Goal: Information Seeking & Learning: Find specific fact

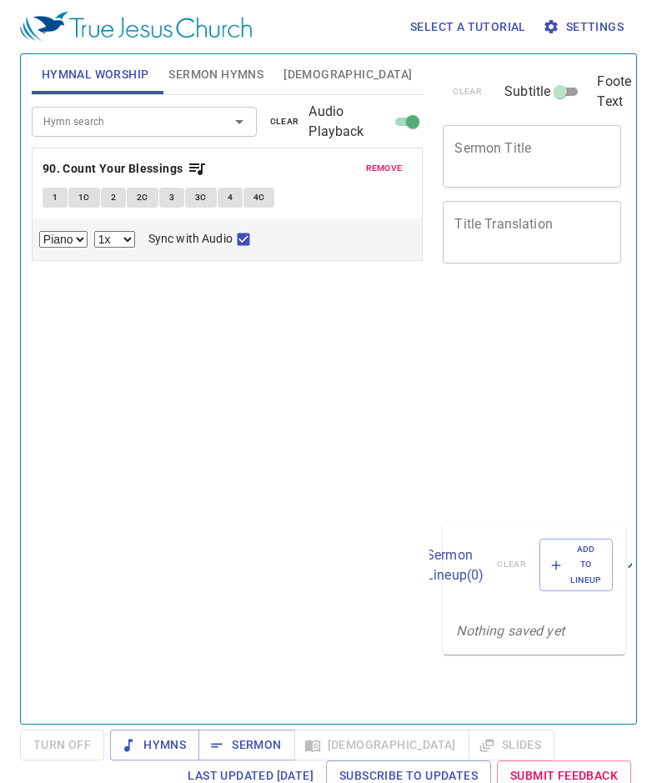
select select "1"
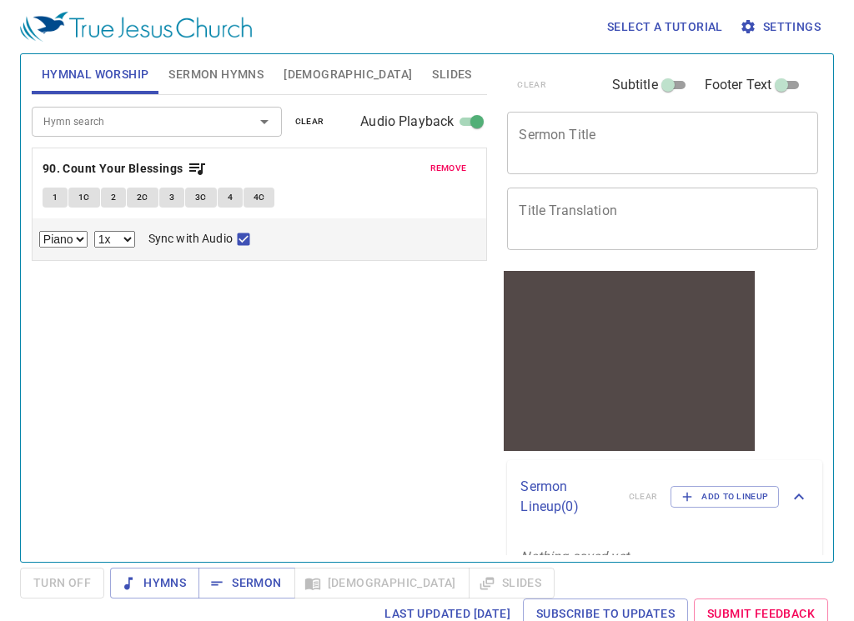
click at [176, 133] on div "Hymn search" at bounding box center [157, 121] width 250 height 29
click at [154, 572] on button "Hymns" at bounding box center [154, 583] width 89 height 31
click at [316, 367] on div "Hymn search Hymn search clear Audio Playback remove 90. Count Your Blessings 1 …" at bounding box center [260, 321] width 456 height 453
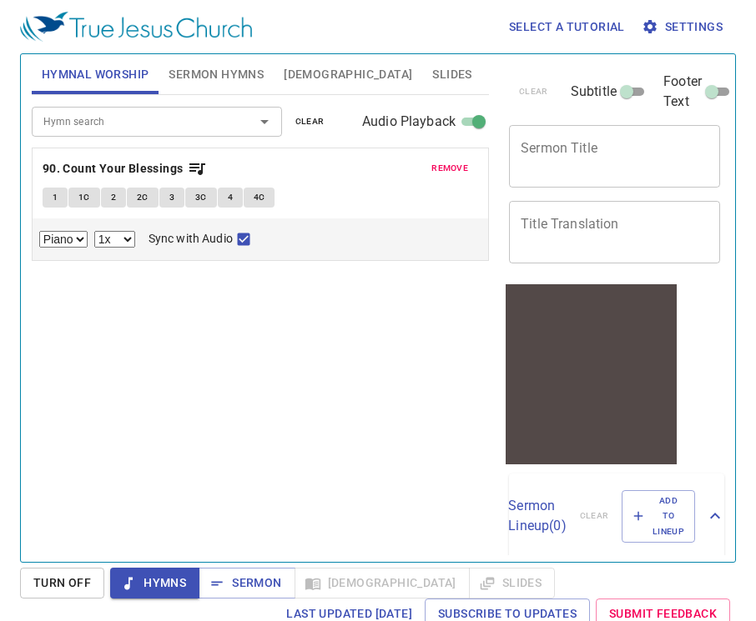
click at [372, 373] on div "Hymn search Hymn search clear Audio Playback remove 90. Count Your Blessings 1 …" at bounding box center [260, 321] width 457 height 453
click at [117, 133] on div "Hymn search" at bounding box center [157, 121] width 250 height 29
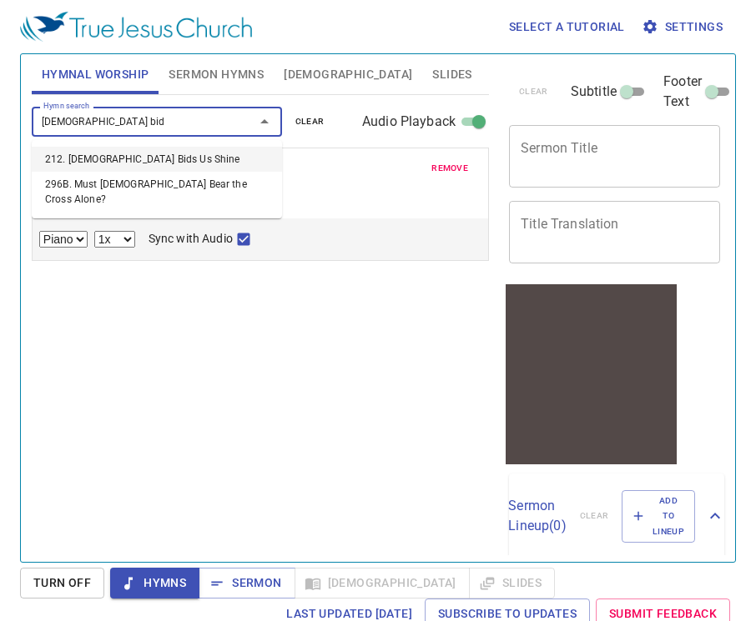
type input "jesus bids"
select select "1"
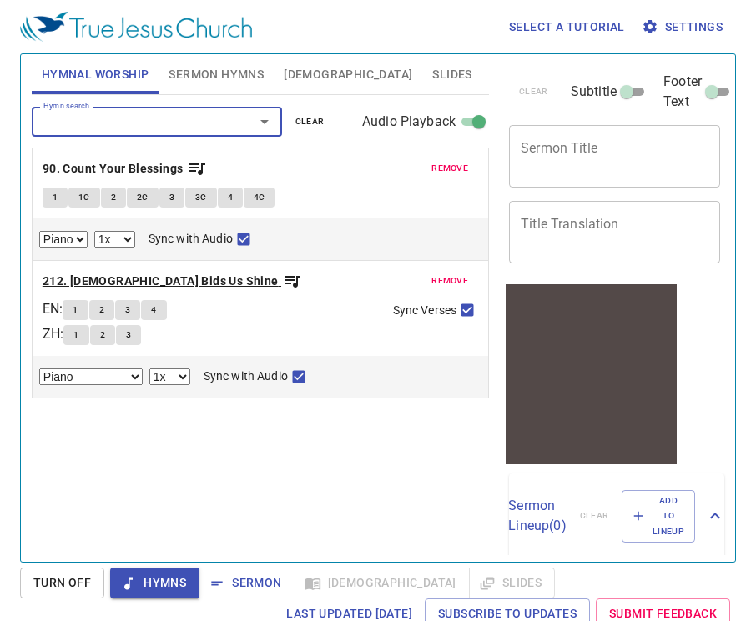
click at [125, 278] on b "212. Jesus Bids Us Shine" at bounding box center [161, 281] width 236 height 21
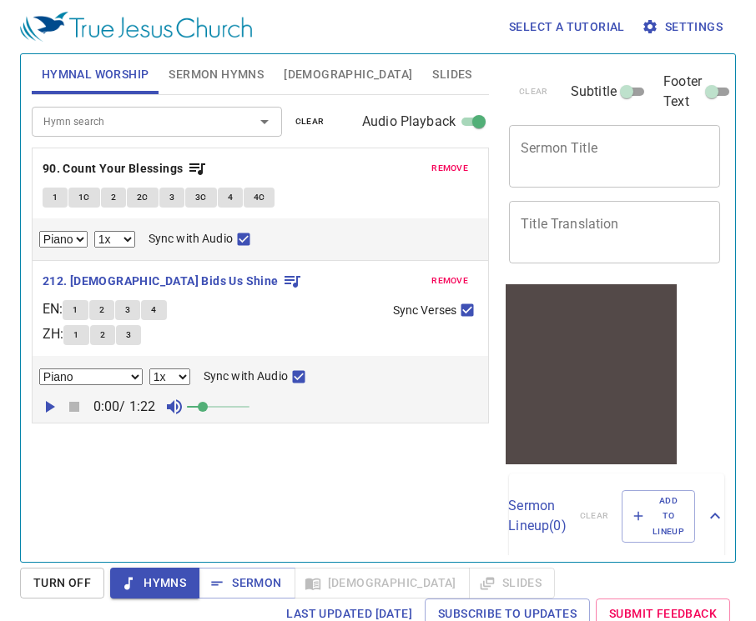
click at [228, 404] on span at bounding box center [218, 406] width 63 height 23
click at [48, 405] on icon "button" at bounding box center [50, 407] width 9 height 12
click at [85, 316] on button "1" at bounding box center [75, 310] width 25 height 20
click at [168, 451] on div "Hymn search Hymn search clear Audio Playback remove 90. Count Your Blessings 1 …" at bounding box center [260, 321] width 457 height 453
click at [304, 376] on input "Sync with Audio" at bounding box center [299, 380] width 22 height 22
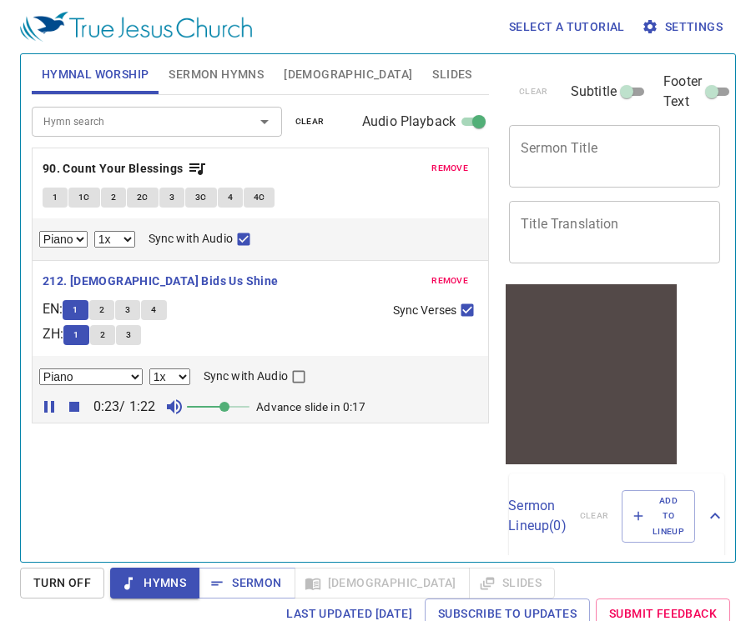
checkbox input "true"
click at [101, 123] on input "Hymn search" at bounding box center [132, 121] width 191 height 19
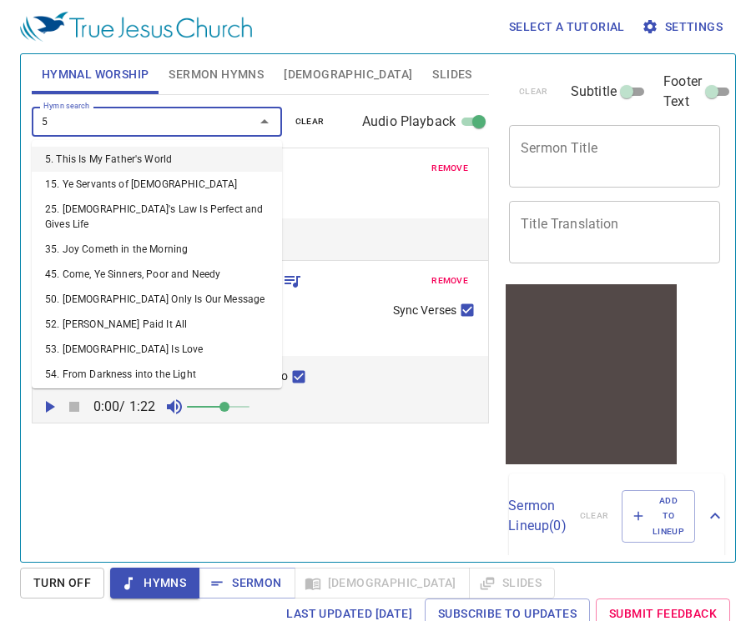
type input "53"
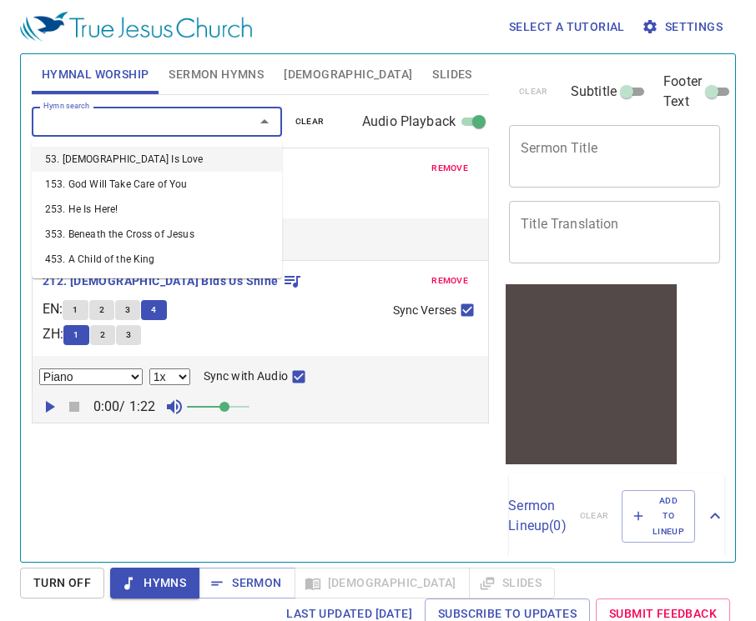
select select "1"
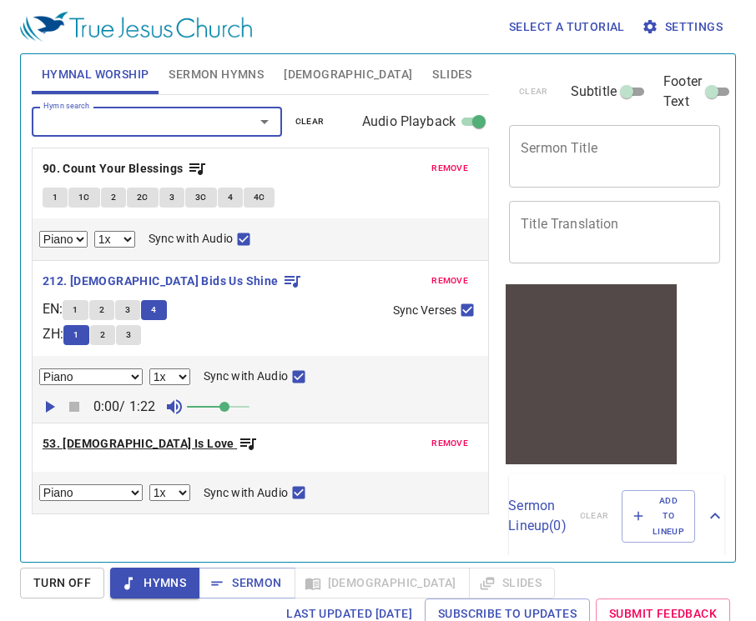
click at [76, 435] on b "53. God Is Love" at bounding box center [139, 444] width 192 height 21
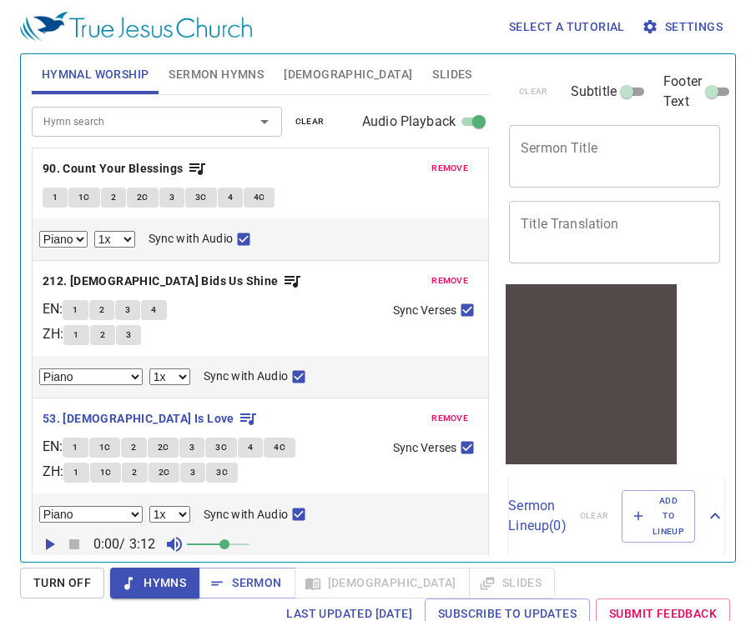
click at [51, 541] on icon "button" at bounding box center [49, 545] width 20 height 20
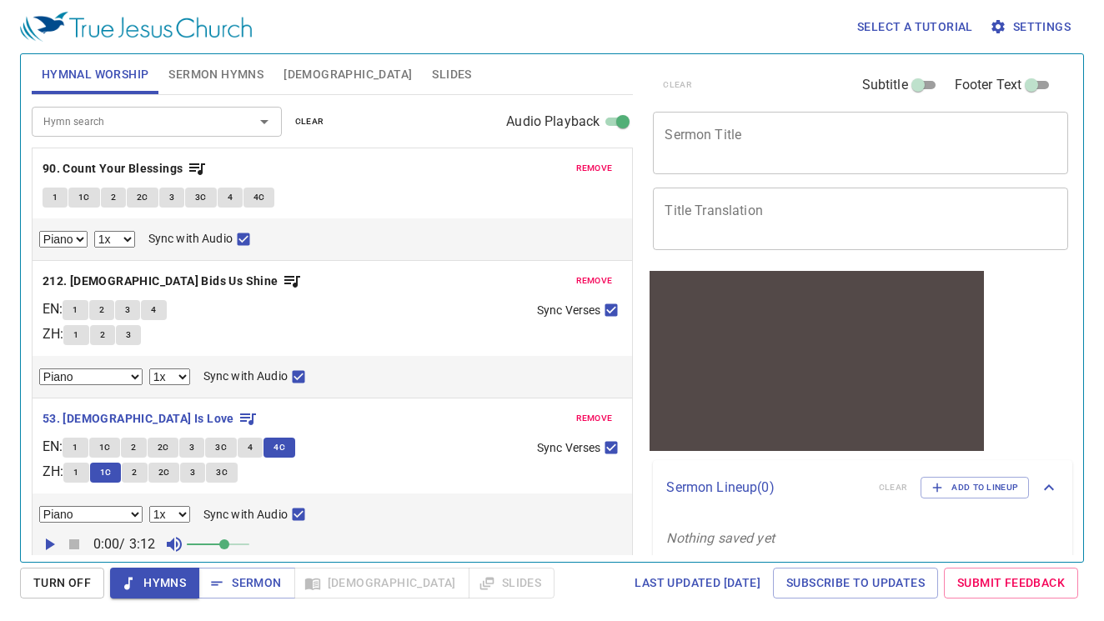
click at [305, 121] on span "clear" at bounding box center [309, 121] width 29 height 15
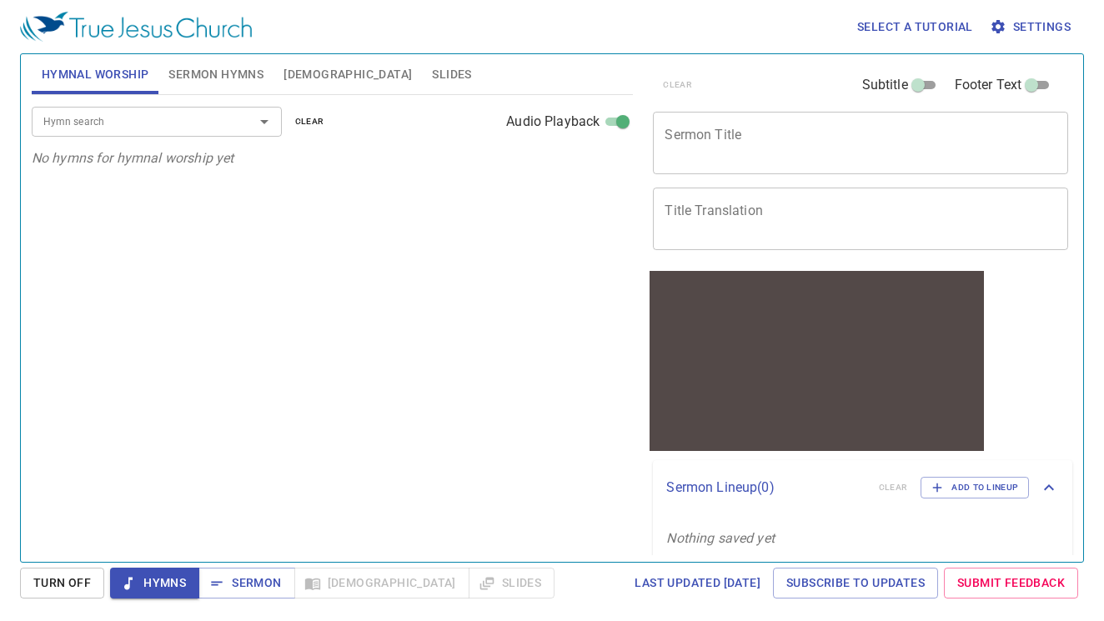
click at [185, 109] on div "Hymn search" at bounding box center [157, 121] width 250 height 29
click at [143, 116] on input "Hymn search" at bounding box center [132, 121] width 191 height 19
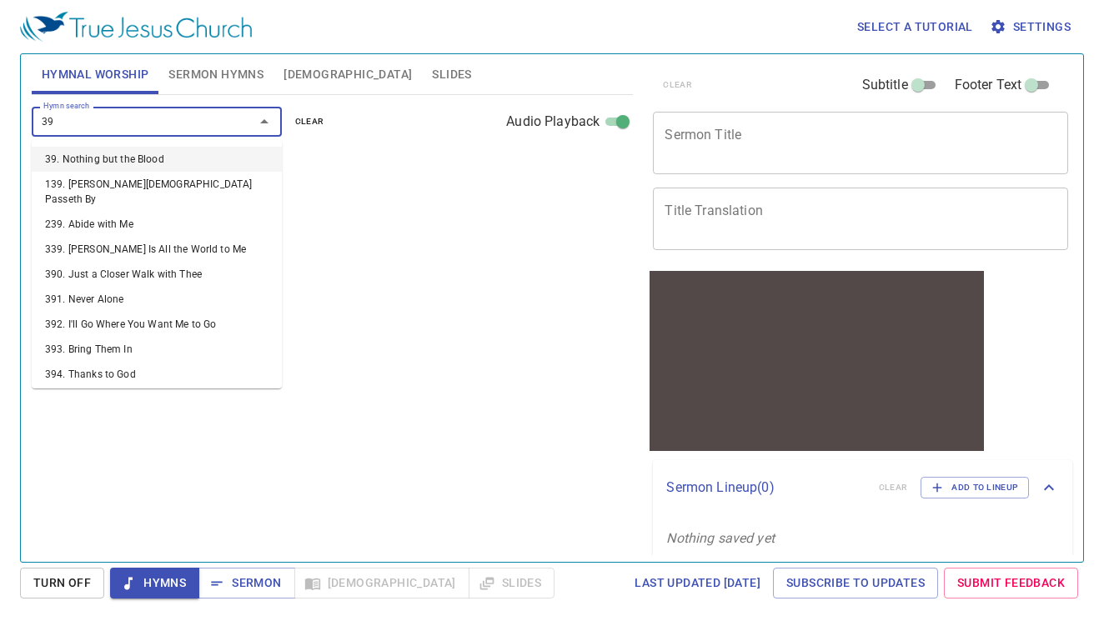
type input "394"
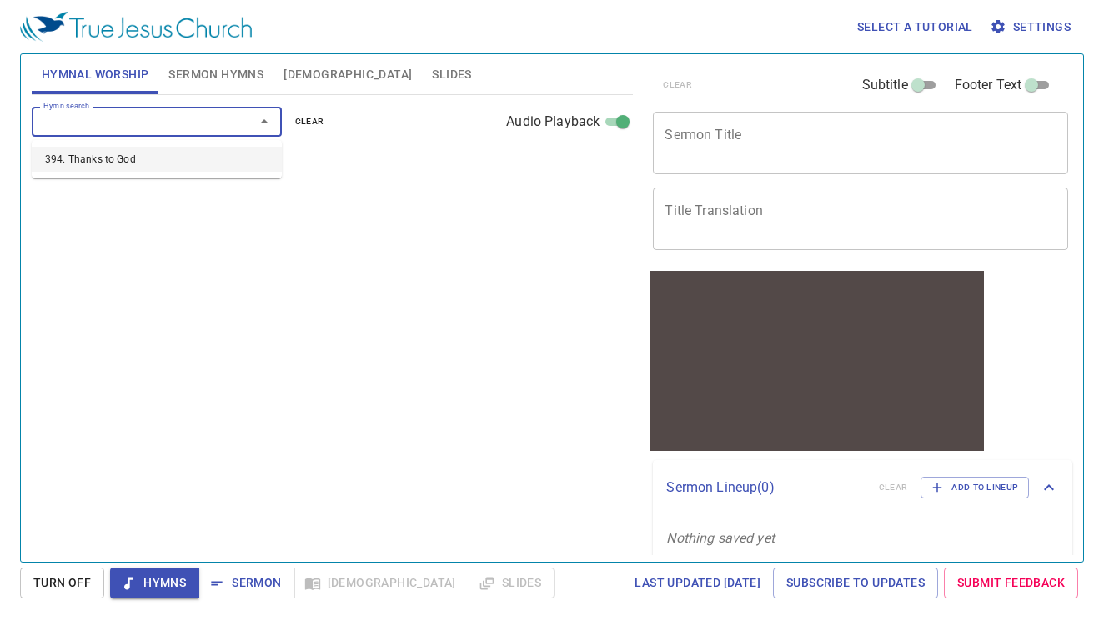
select select "1"
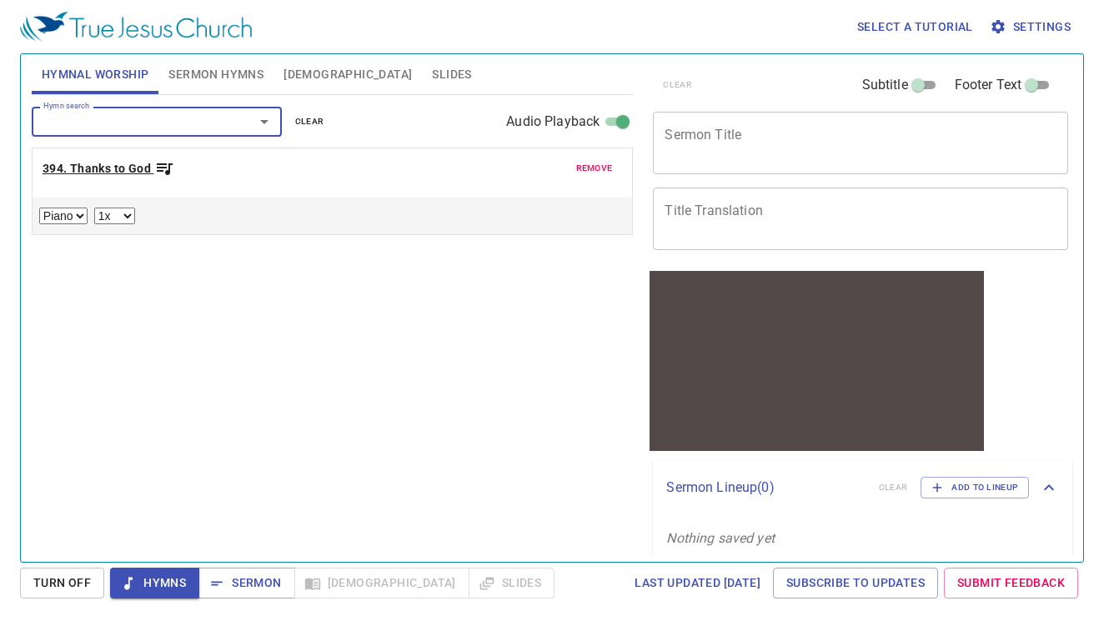
click at [134, 170] on b "394. Thanks to God" at bounding box center [97, 168] width 108 height 21
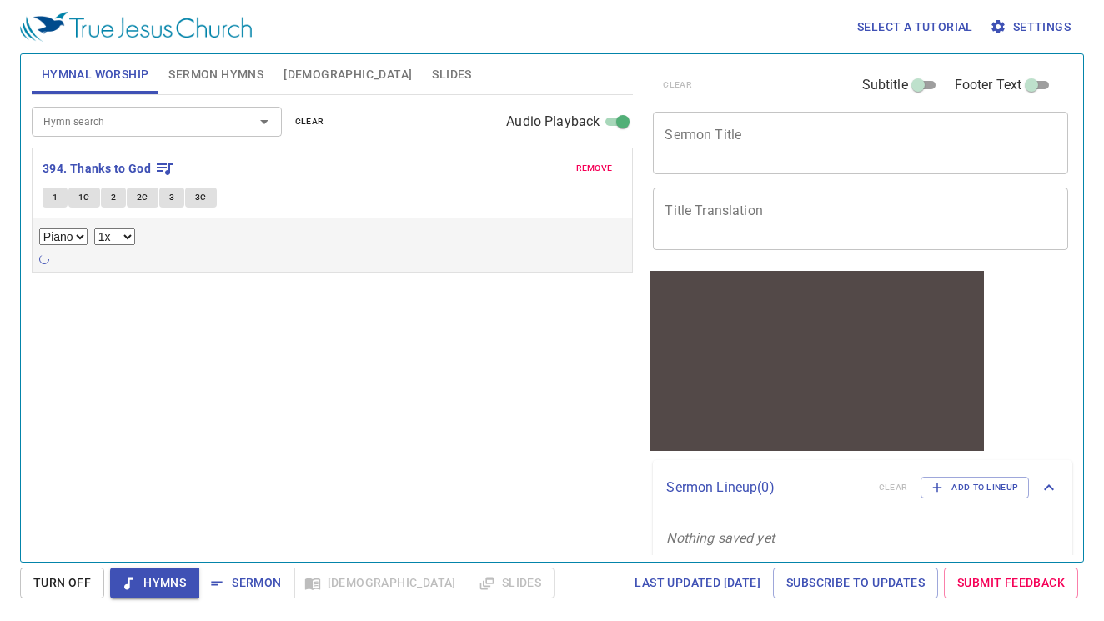
click at [377, 400] on div "Hymn search Hymn search clear Audio Playback remove 394. Thanks to God 1 1C 2 2…" at bounding box center [333, 321] width 602 height 453
click at [47, 257] on icon "button" at bounding box center [49, 264] width 20 height 20
click at [246, 262] on span at bounding box center [218, 264] width 63 height 23
click at [421, 396] on div "Hymn search Hymn search clear Audio Playback remove 394. Thanks to God 1 1C 2 2…" at bounding box center [333, 321] width 602 height 453
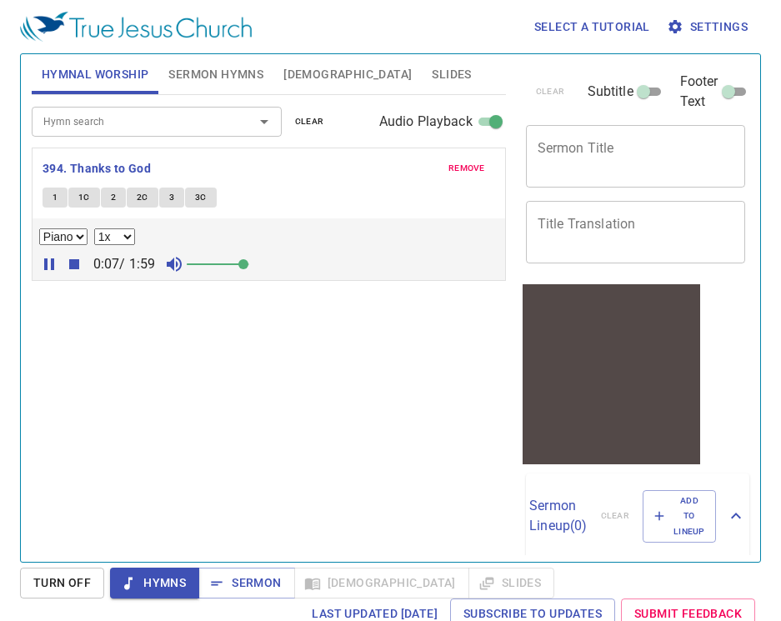
click at [279, 408] on div "Hymn search Hymn search clear Audio Playback remove 394. Thanks to God 1 1C 2 2…" at bounding box center [269, 321] width 474 height 453
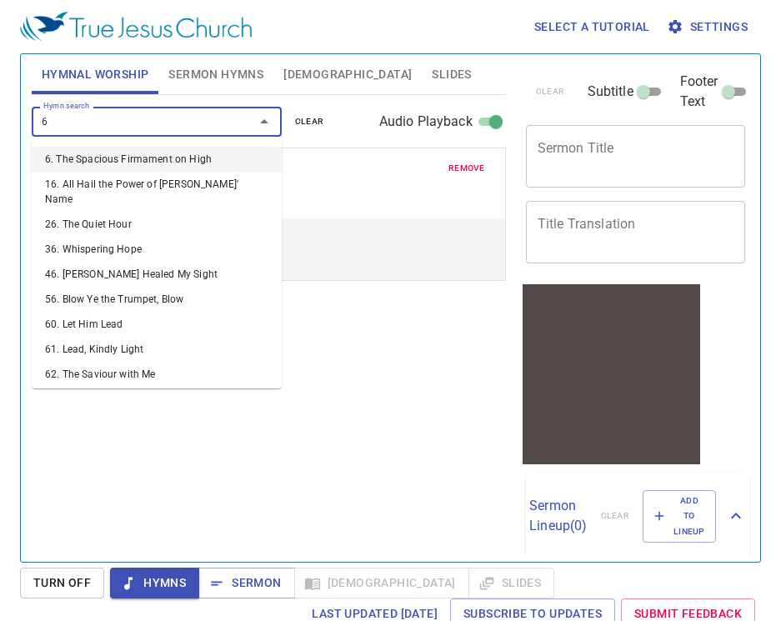
type input "67"
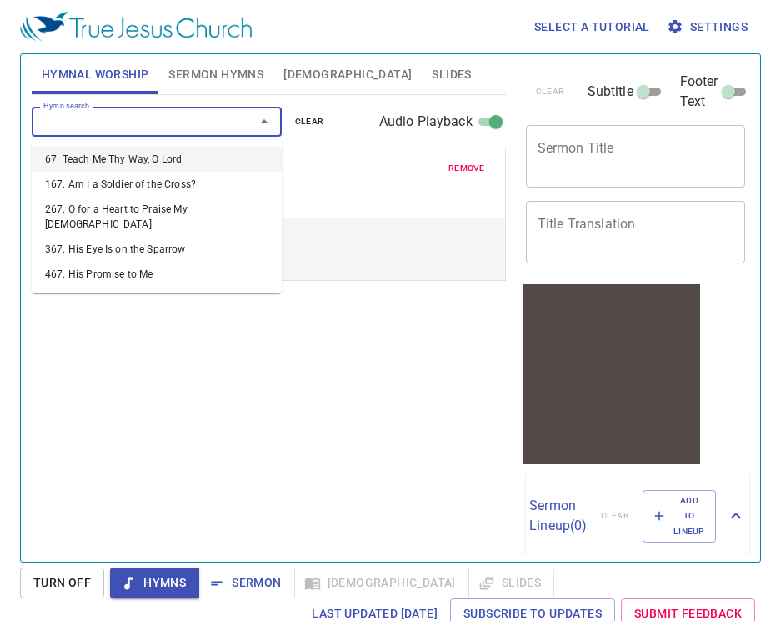
select select "1"
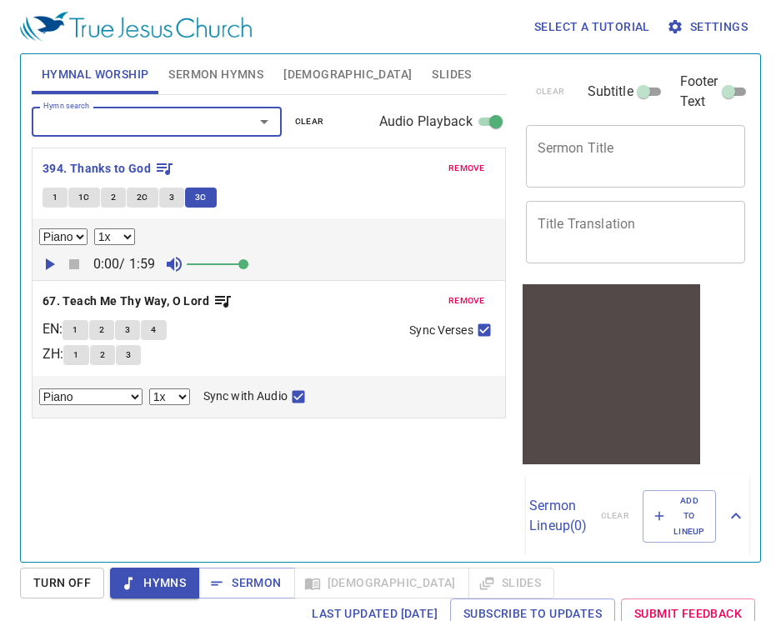
click at [194, 294] on b "67. Teach Me Thy Way, O Lord" at bounding box center [126, 301] width 167 height 21
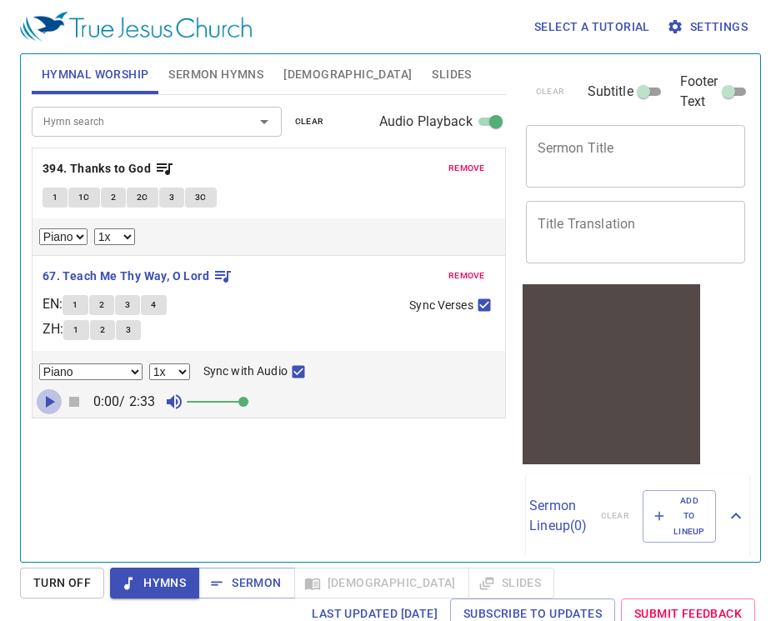
click at [48, 399] on icon "button" at bounding box center [49, 402] width 20 height 20
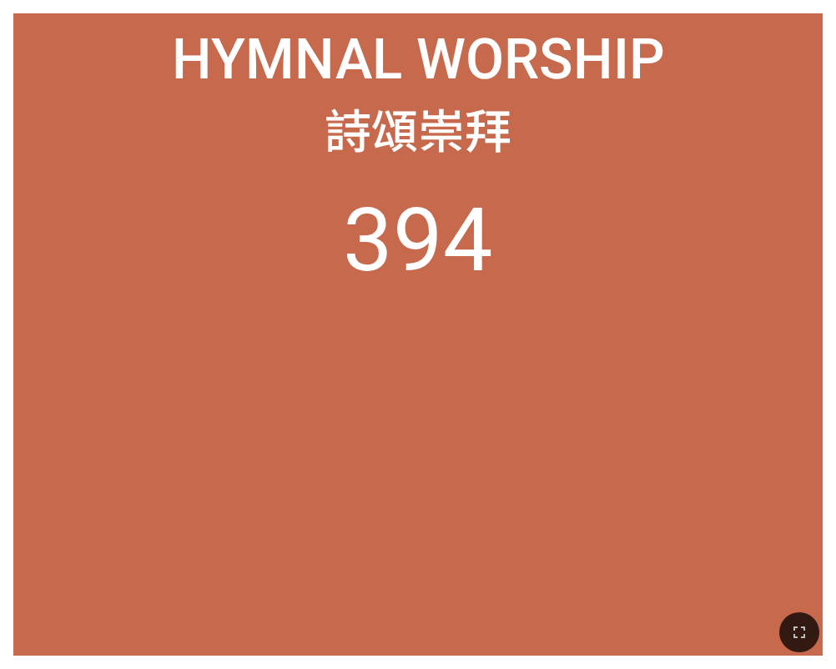
click at [543, 490] on ol "394" at bounding box center [418, 407] width 782 height 439
click at [508, 430] on ol "394" at bounding box center [418, 407] width 782 height 439
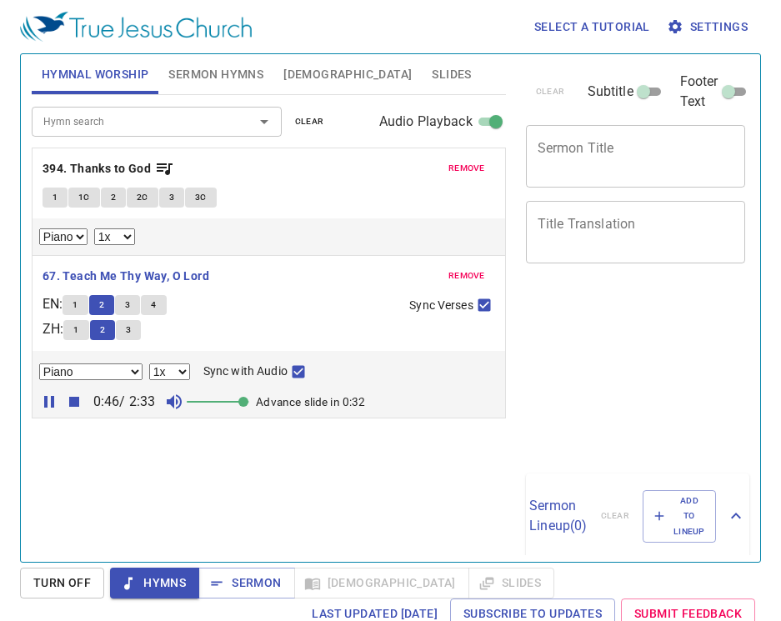
select select "1"
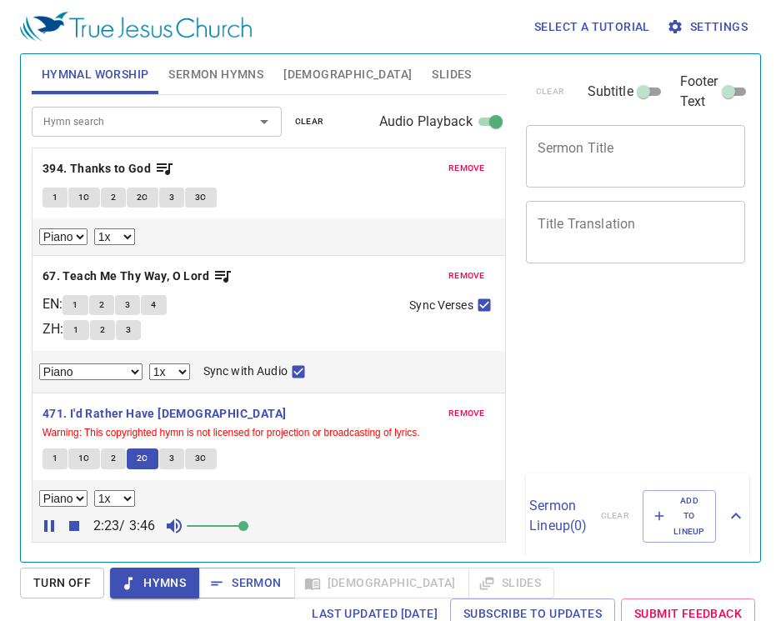
select select "1"
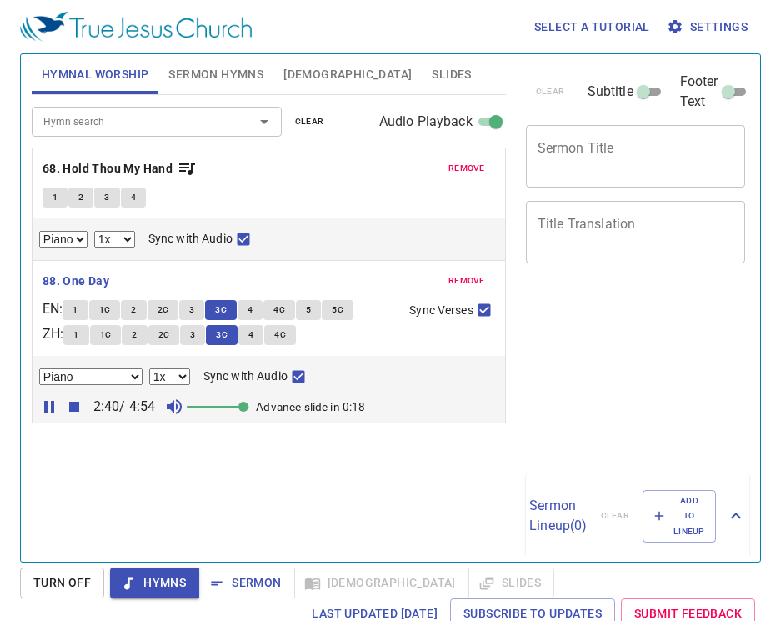
select select "1"
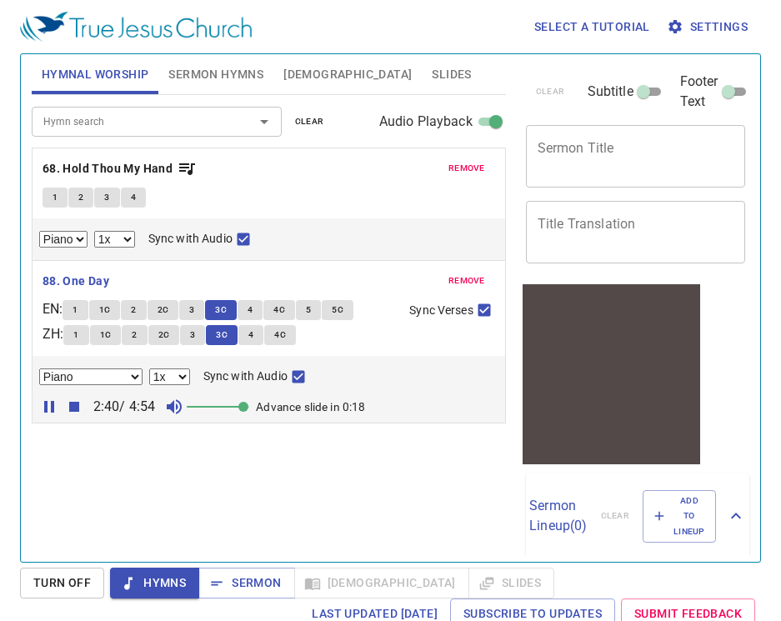
scroll to position [3, 0]
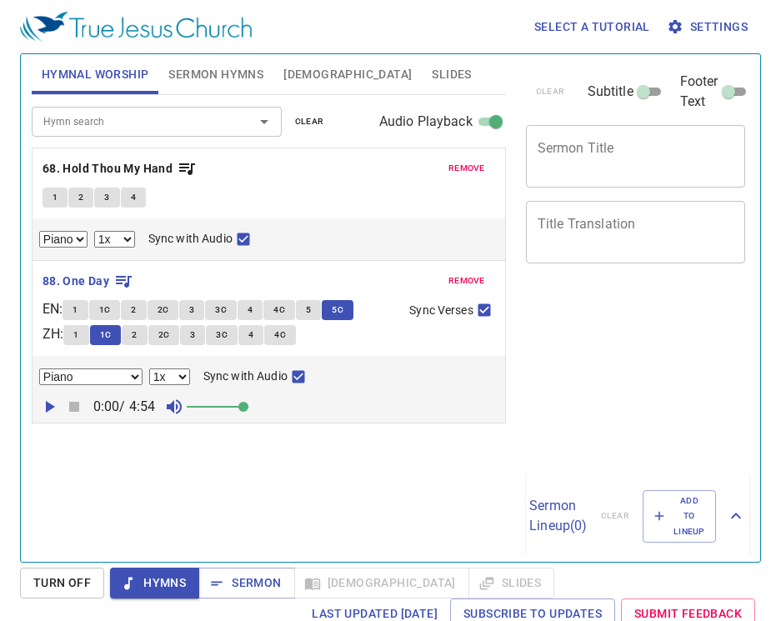
select select "1"
